Goal: Task Accomplishment & Management: Manage account settings

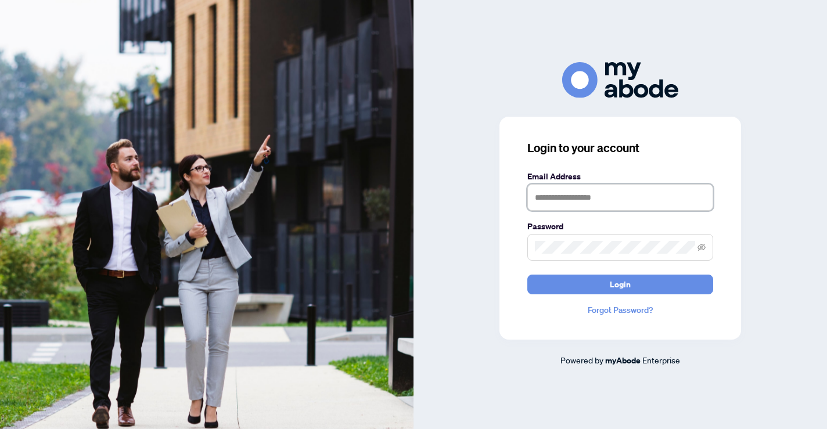
click at [607, 202] on input "text" at bounding box center [621, 197] width 186 height 27
click at [0, 429] on nordpass-portal at bounding box center [0, 429] width 0 height 0
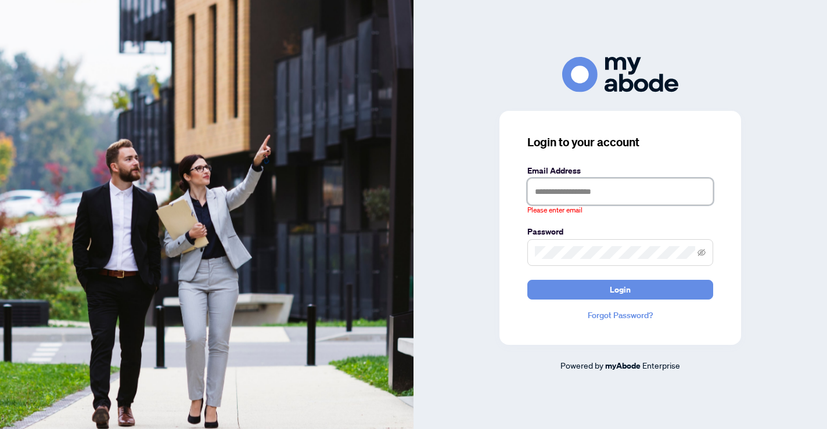
click at [571, 192] on input "text" at bounding box center [621, 191] width 186 height 27
click at [0, 429] on nordpass-portal at bounding box center [0, 429] width 0 height 0
type input "**********"
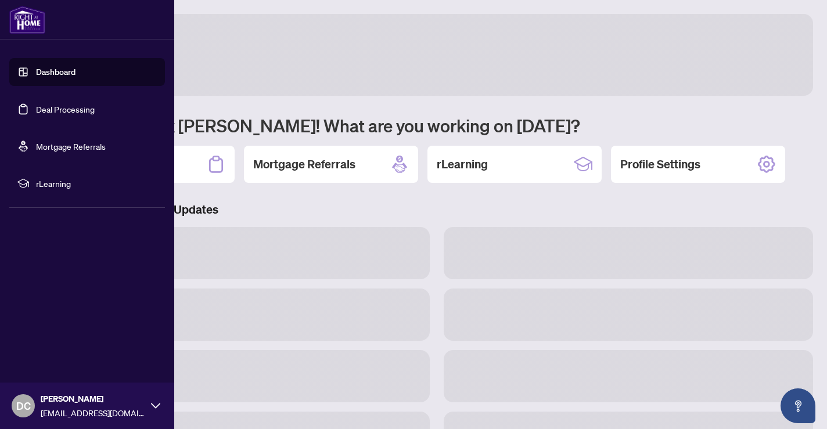
click at [62, 105] on link "Deal Processing" at bounding box center [65, 109] width 59 height 10
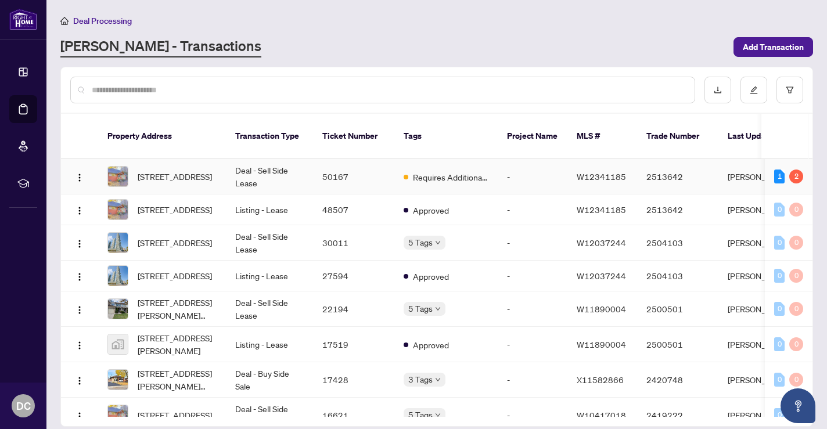
click at [299, 159] on td "Deal - Sell Side Lease" at bounding box center [269, 176] width 87 height 35
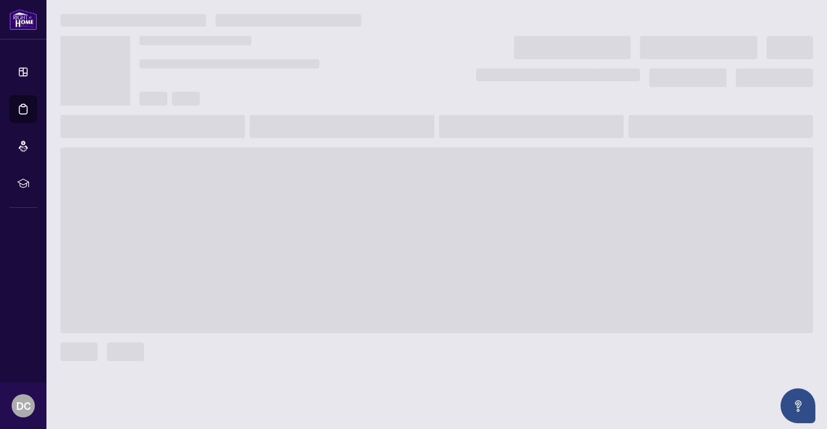
click at [299, 157] on main at bounding box center [436, 214] width 781 height 429
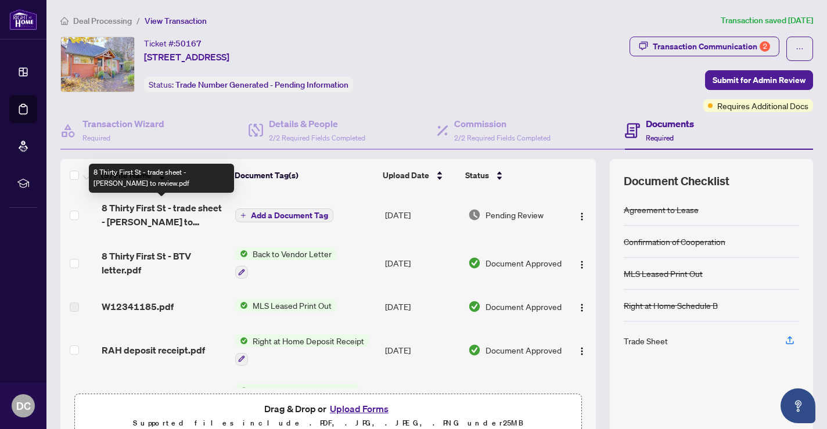
click at [120, 206] on span "8 Thirty First St - trade sheet - [PERSON_NAME] to review.pdf" at bounding box center [164, 215] width 124 height 28
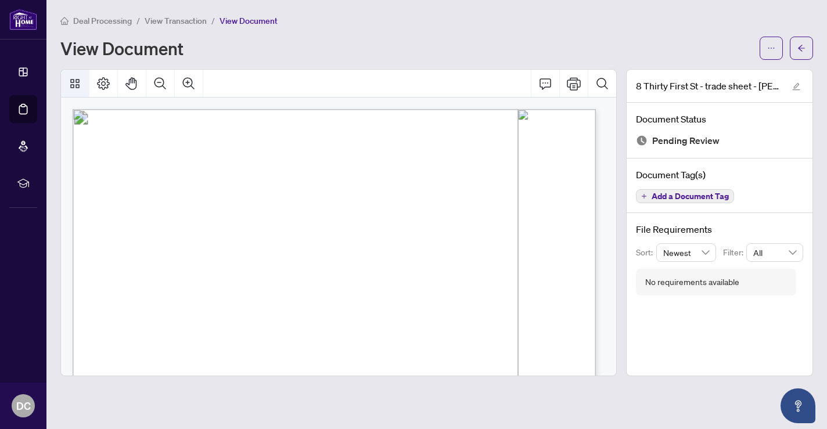
click at [75, 85] on icon "Thumbnails" at bounding box center [75, 84] width 14 height 14
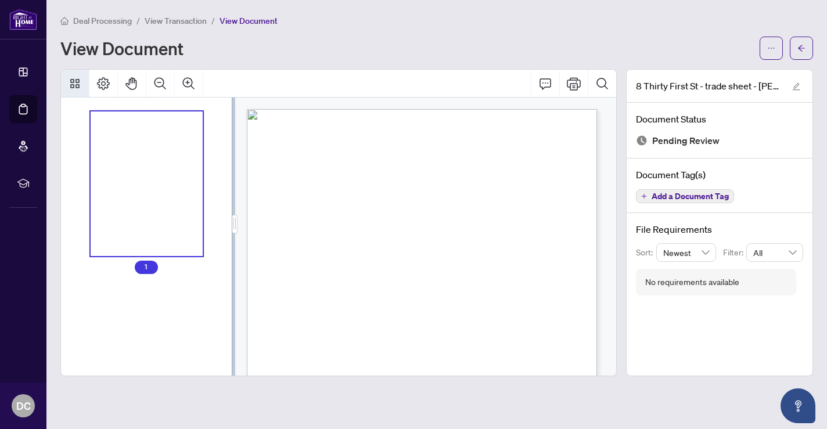
click at [279, 81] on div at bounding box center [338, 84] width 555 height 28
click at [84, 85] on button "Thumbnails" at bounding box center [75, 84] width 28 height 28
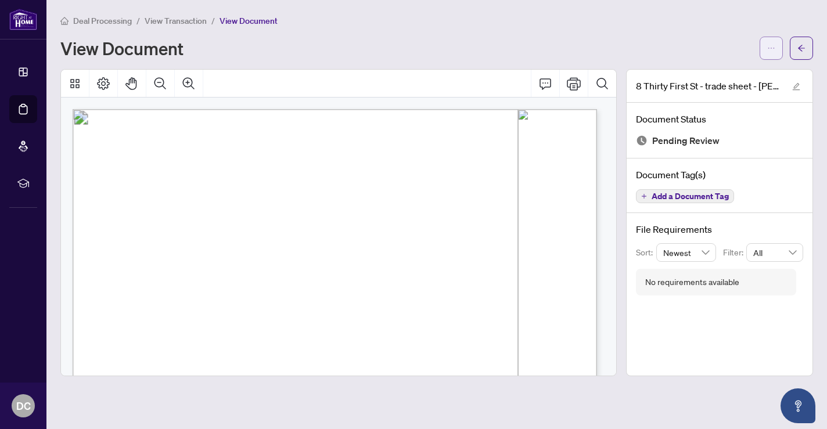
click at [767, 53] on button "button" at bounding box center [771, 48] width 23 height 23
click at [726, 71] on span "Download" at bounding box center [730, 73] width 88 height 13
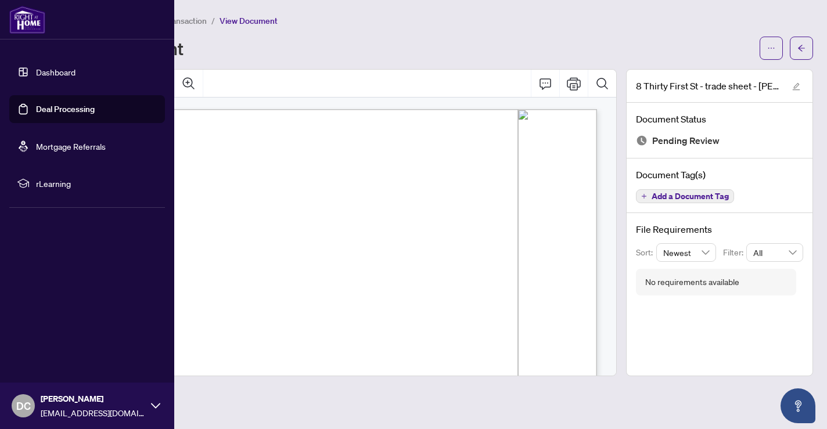
click at [36, 105] on link "Deal Processing" at bounding box center [65, 109] width 59 height 10
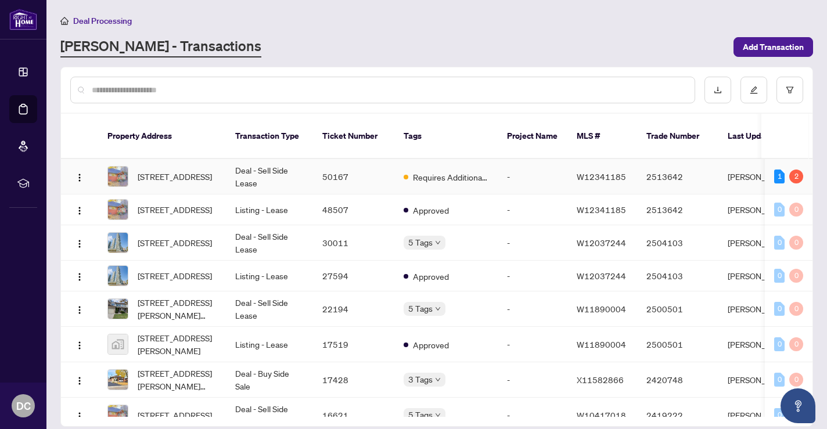
click at [368, 162] on td "50167" at bounding box center [353, 176] width 81 height 35
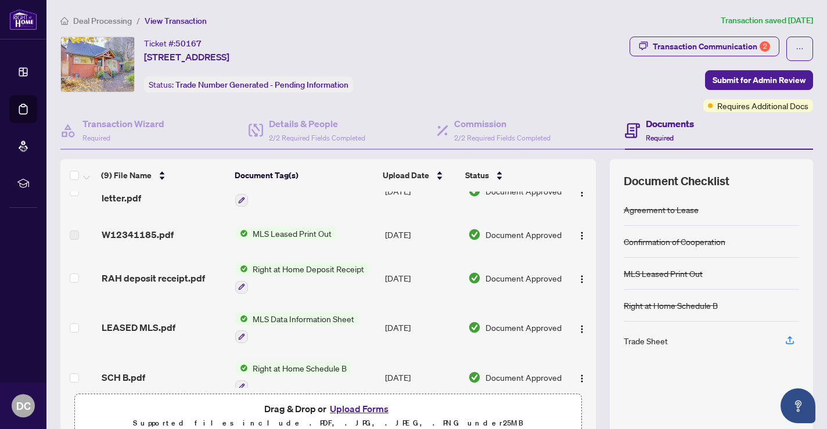
scroll to position [243, 0]
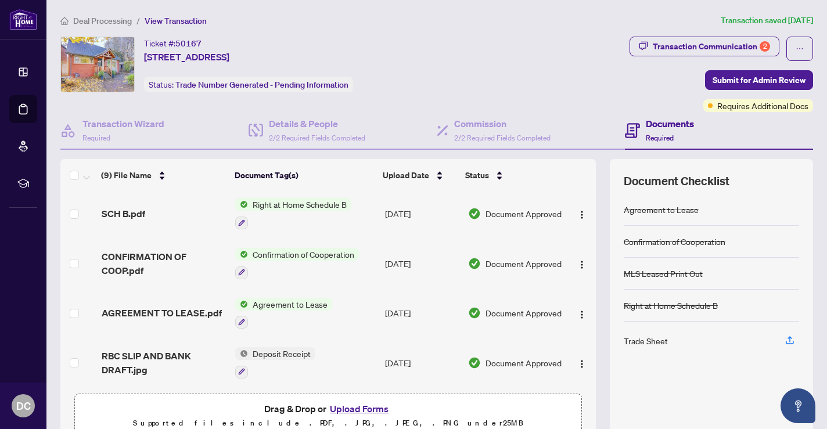
click at [359, 410] on button "Upload Forms" at bounding box center [360, 409] width 66 height 15
click at [636, 338] on div "Trade Sheet" at bounding box center [646, 341] width 44 height 13
click at [353, 408] on button "Upload Forms" at bounding box center [360, 409] width 66 height 15
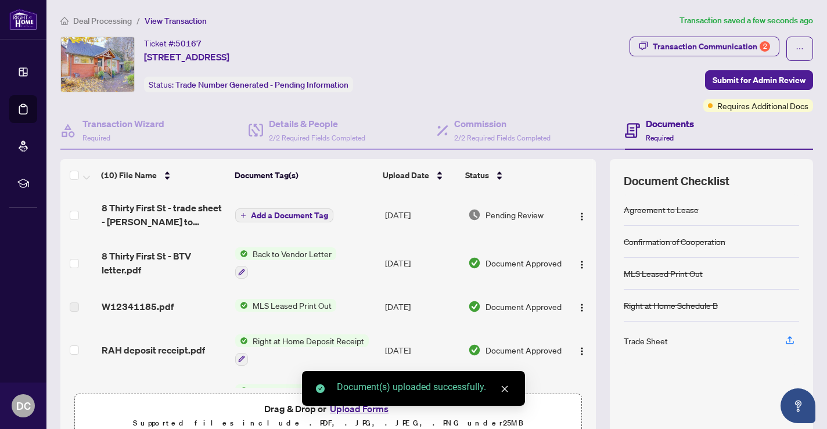
scroll to position [0, 0]
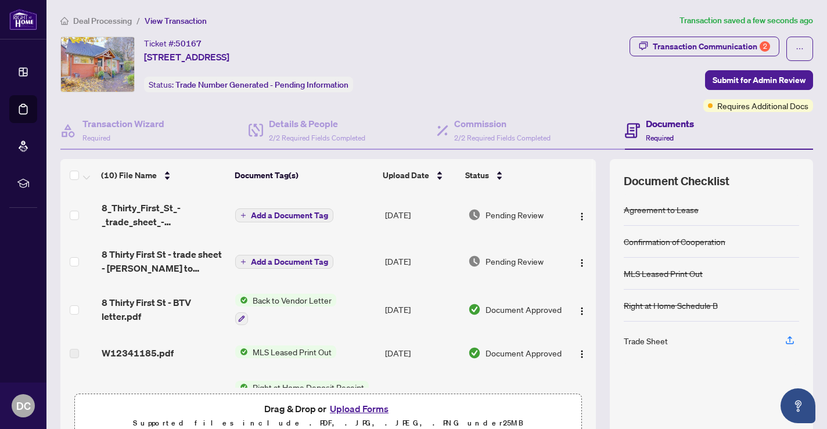
click at [296, 218] on span "Add a Document Tag" at bounding box center [289, 216] width 77 height 8
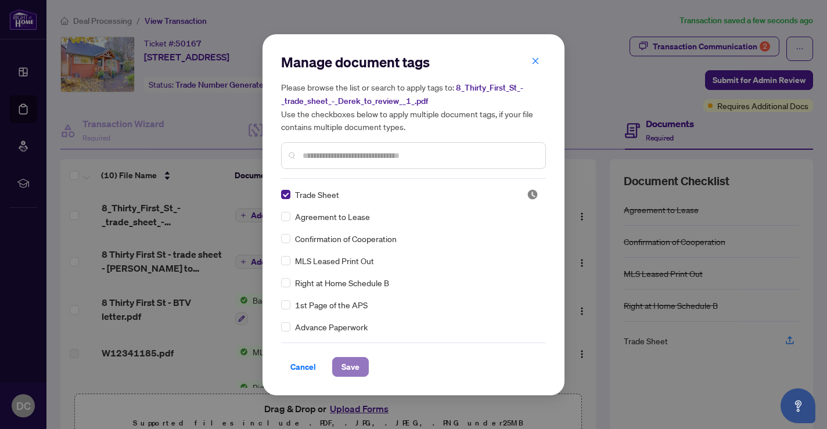
click at [358, 361] on span "Save" at bounding box center [351, 367] width 18 height 19
